Goal: Information Seeking & Learning: Learn about a topic

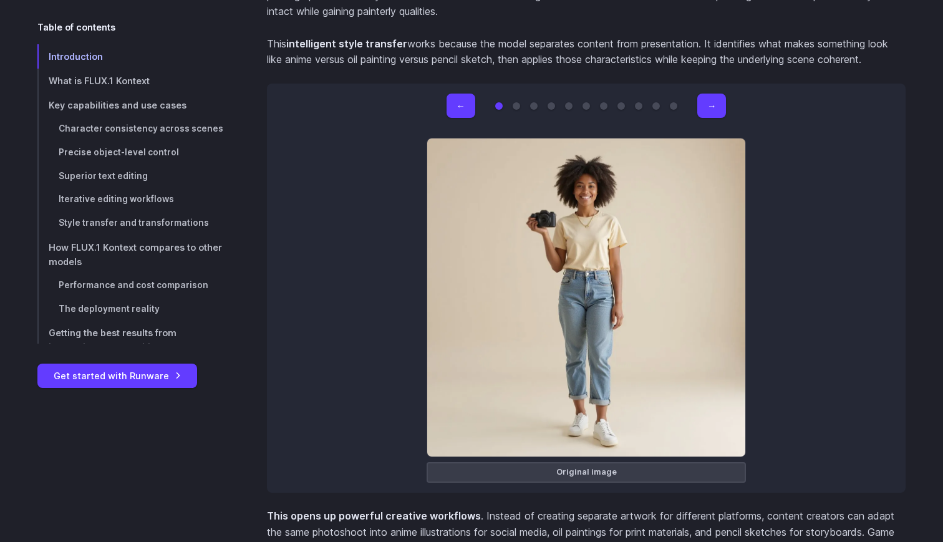
scroll to position [8267, 0]
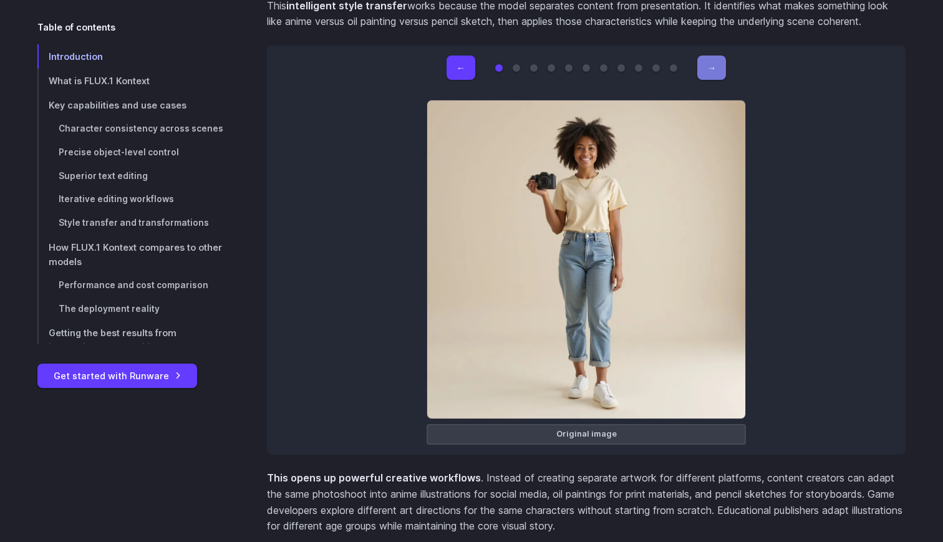
click at [721, 56] on button "→" at bounding box center [711, 68] width 29 height 24
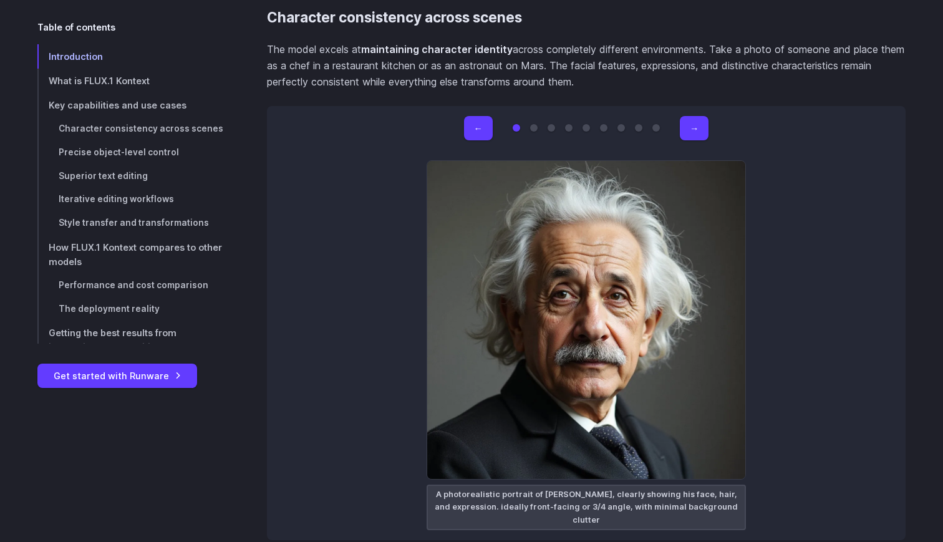
scroll to position [3655, 0]
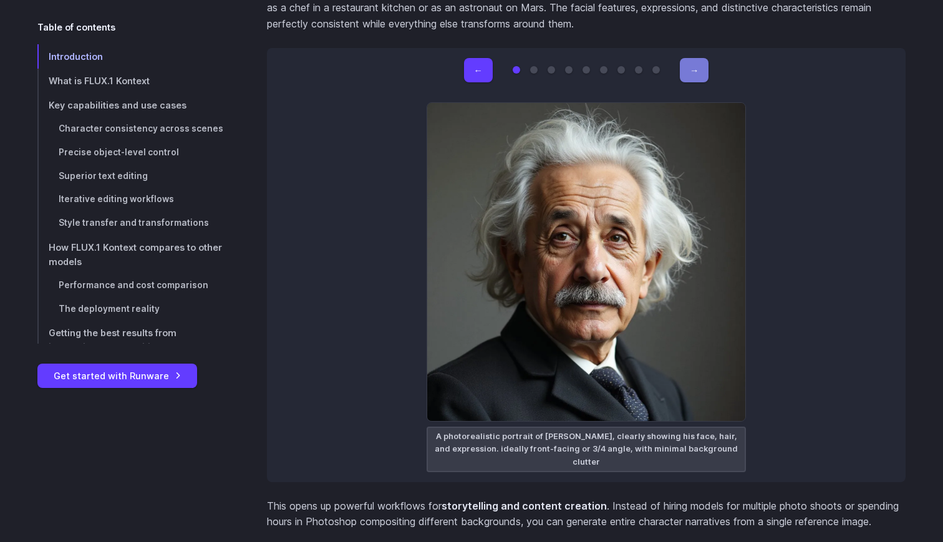
click at [694, 74] on button "→" at bounding box center [694, 70] width 29 height 24
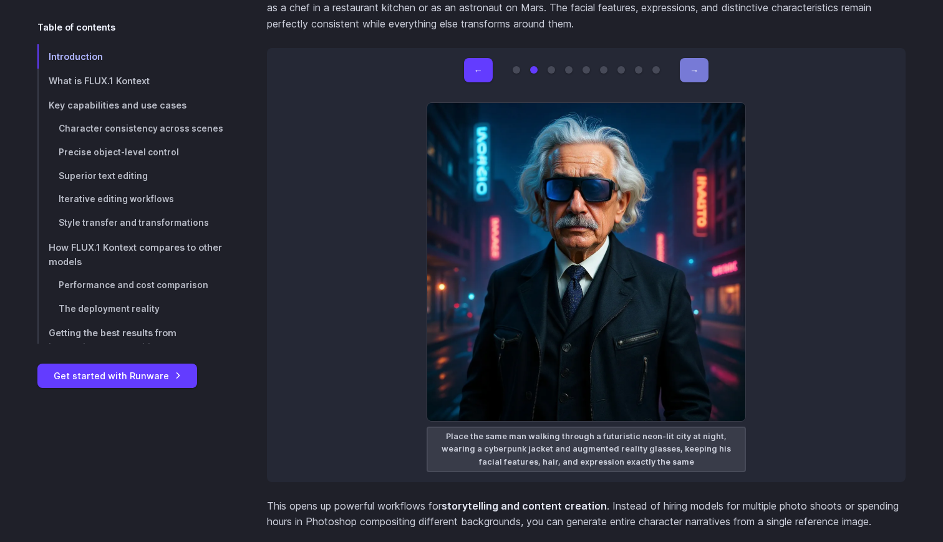
click at [694, 74] on button "→" at bounding box center [694, 70] width 29 height 24
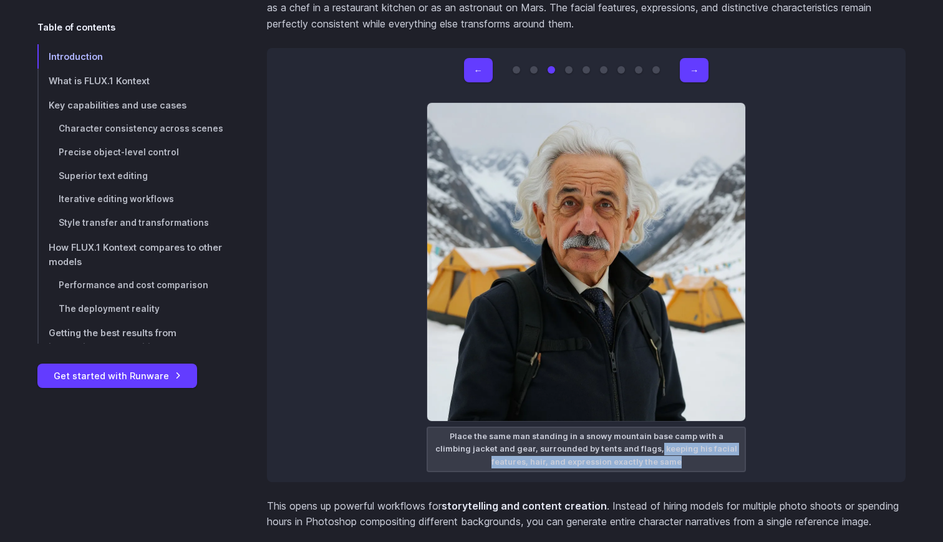
drag, startPoint x: 615, startPoint y: 450, endPoint x: 656, endPoint y: 459, distance: 42.2
click at [656, 459] on figcaption "Place the same man standing in a snowy mountain base camp with a climbing jacke…" at bounding box center [586, 450] width 319 height 46
copy figcaption "keeping his facial features, hair, and expression exactly the same"
click at [610, 459] on figcaption "Place the same man standing in a snowy mountain base camp with a climbing jacke…" at bounding box center [586, 450] width 319 height 46
drag, startPoint x: 616, startPoint y: 449, endPoint x: 719, endPoint y: 452, distance: 102.3
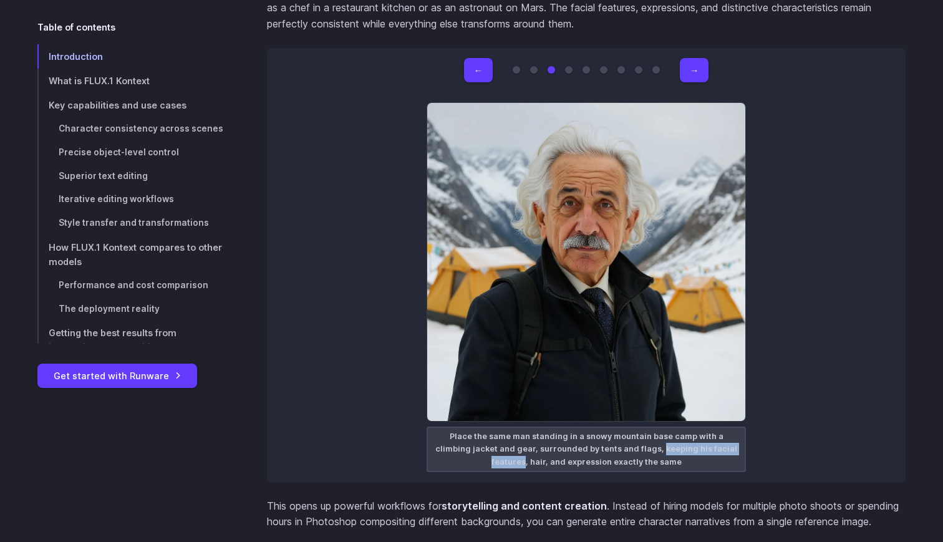
click at [719, 452] on figcaption "Place the same man standing in a snowy mountain base camp with a climbing jacke…" at bounding box center [586, 450] width 319 height 46
copy figcaption "keeping his facial features"
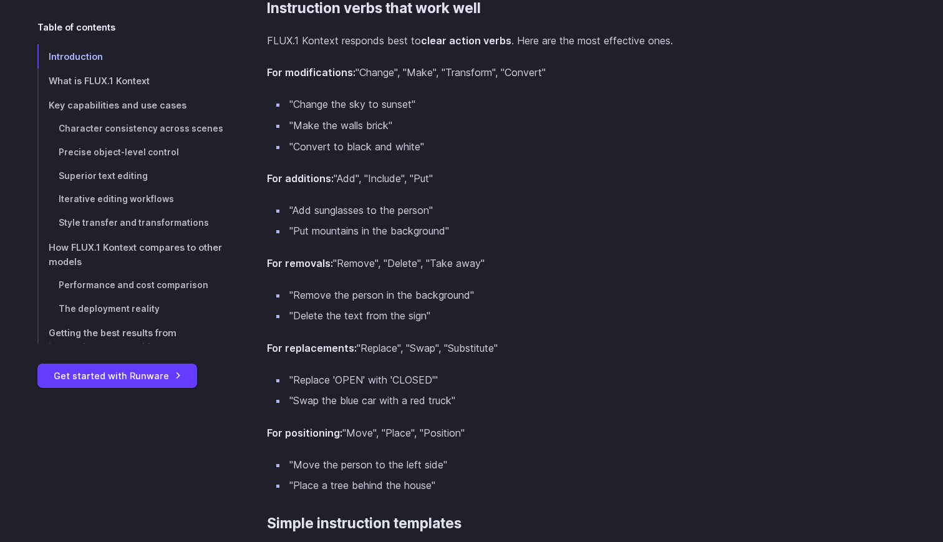
scroll to position [10461, 0]
